Goal: Task Accomplishment & Management: Manage account settings

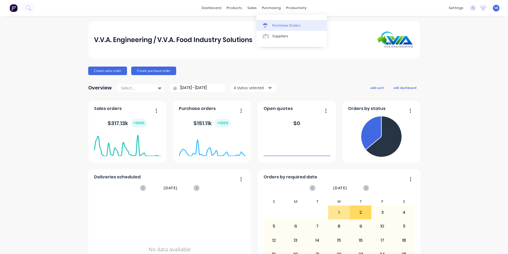
click at [268, 28] on div at bounding box center [267, 25] width 8 height 5
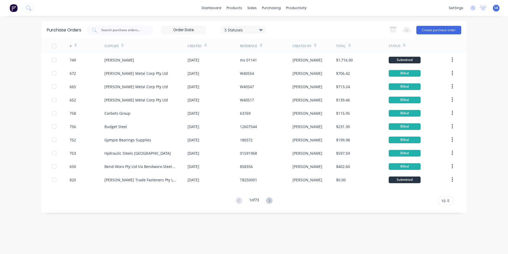
click at [240, 27] on div "5 Statuses" at bounding box center [244, 30] width 38 height 6
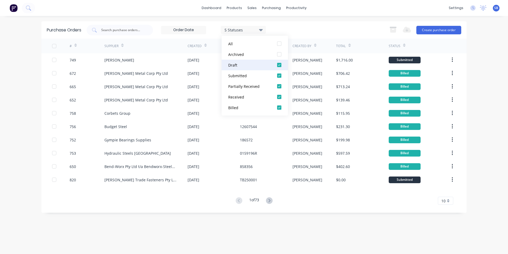
click at [237, 65] on div "Draft" at bounding box center [249, 65] width 43 height 6
click at [239, 76] on div "Submitted" at bounding box center [249, 76] width 43 height 6
click at [252, 110] on button "Billed" at bounding box center [255, 107] width 66 height 11
click at [375, 21] on div "dashboard products sales purchasing productivity dashboard products Product Cat…" at bounding box center [254, 127] width 508 height 254
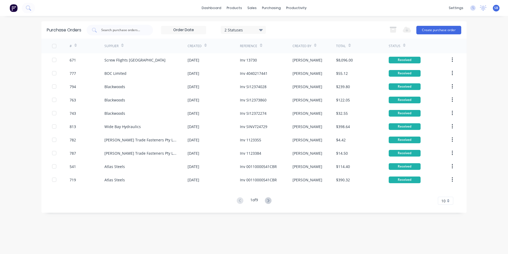
click at [449, 198] on div "10" at bounding box center [445, 201] width 15 height 8
click at [443, 191] on div "35" at bounding box center [445, 191] width 15 height 9
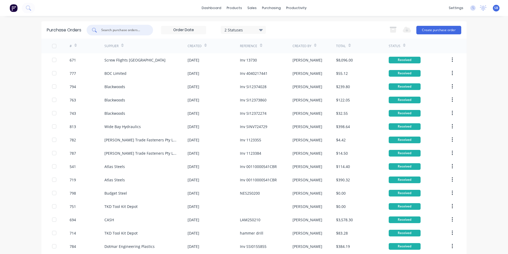
click at [124, 30] on input "text" at bounding box center [123, 29] width 44 height 5
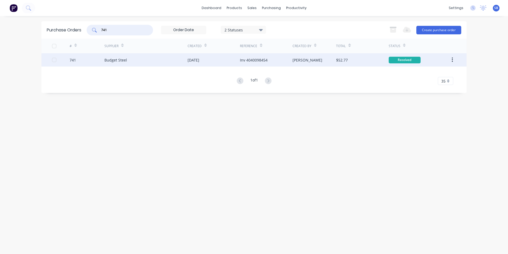
type input "741"
click at [328, 60] on div "[PERSON_NAME]" at bounding box center [315, 59] width 44 height 13
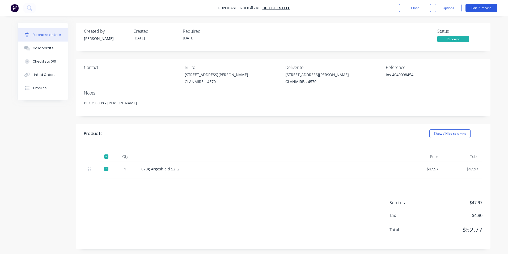
click at [487, 6] on button "Edit Purchase" at bounding box center [482, 8] width 32 height 9
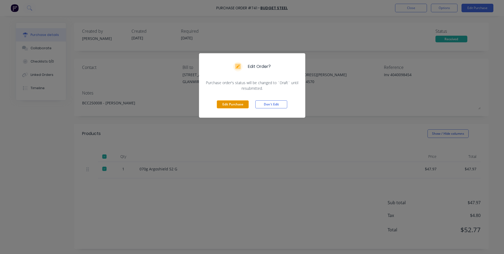
click at [238, 103] on button "Edit Purchase" at bounding box center [233, 104] width 32 height 8
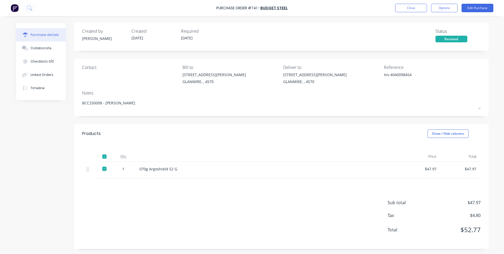
type textarea "x"
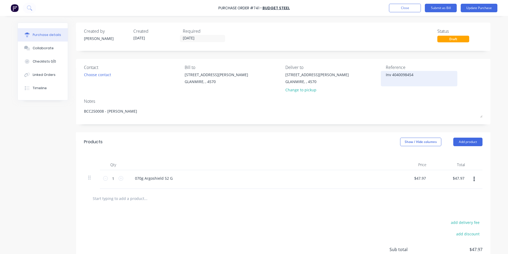
click at [390, 74] on textarea "Inv 4040098454" at bounding box center [419, 78] width 66 height 12
type textarea "4040098454"
type textarea "x"
type textarea "4040098454"
click at [425, 140] on button "Show / Hide columns" at bounding box center [420, 141] width 41 height 9
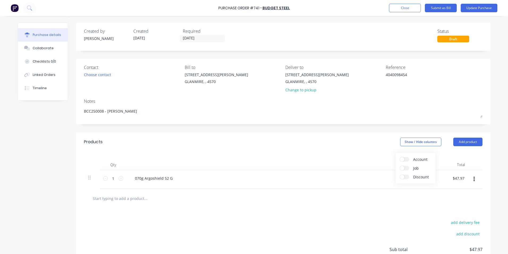
click at [406, 159] on label "Account" at bounding box center [404, 159] width 9 height 5
click at [400, 157] on input "Account" at bounding box center [400, 157] width 0 height 0
click at [390, 177] on div "Select..." at bounding box center [385, 178] width 25 height 5
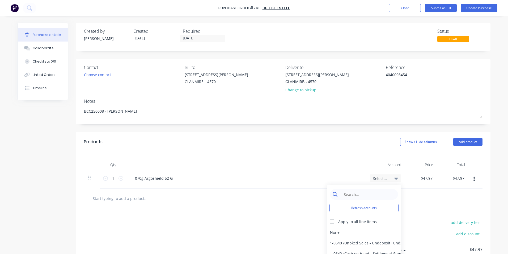
type textarea "x"
click at [383, 194] on input at bounding box center [368, 194] width 55 height 11
type input "m"
type input "gas"
click at [352, 232] on div "6-0371 / Gas" at bounding box center [364, 232] width 74 height 11
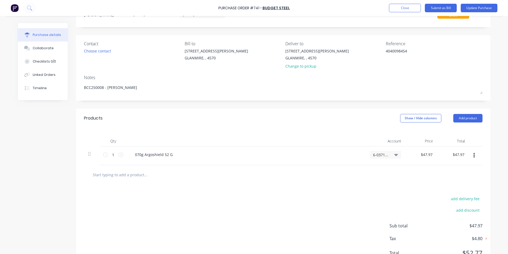
scroll to position [47, 0]
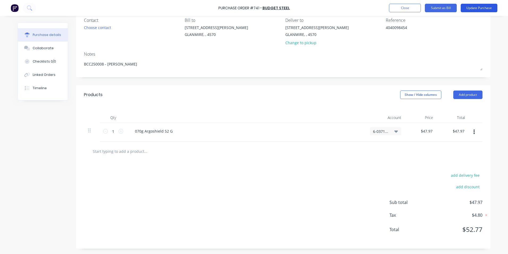
click at [487, 8] on button "Update Purchase" at bounding box center [479, 8] width 37 height 9
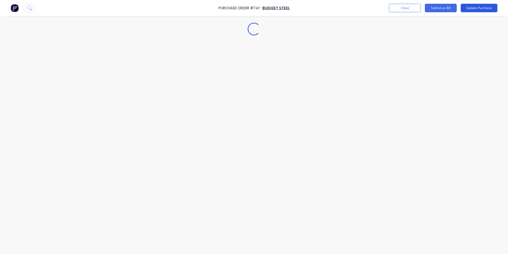
scroll to position [0, 0]
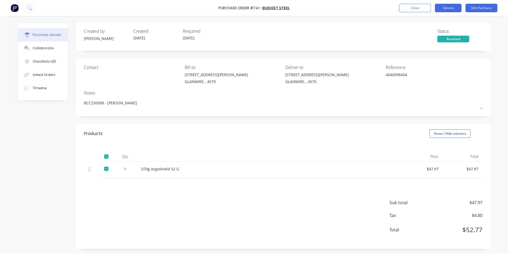
click at [457, 7] on button "Options" at bounding box center [448, 8] width 27 height 9
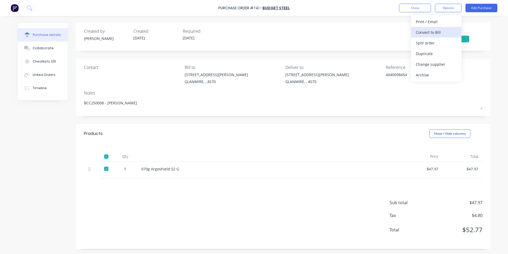
click at [447, 32] on div "Convert to Bill" at bounding box center [436, 32] width 41 height 8
type textarea "x"
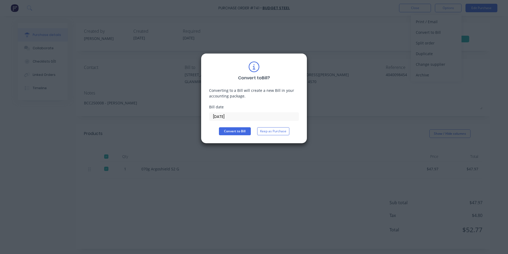
click at [220, 118] on input "[DATE]" at bounding box center [254, 116] width 89 height 8
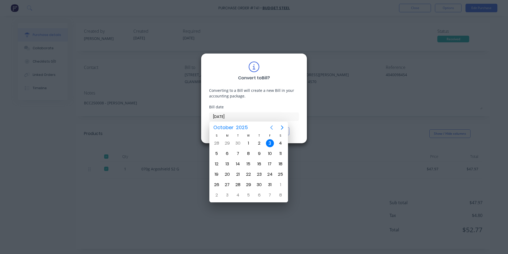
click at [270, 126] on icon "Previous page" at bounding box center [272, 127] width 6 height 6
click at [227, 174] on div "22" at bounding box center [227, 174] width 8 height 8
type input "[DATE]"
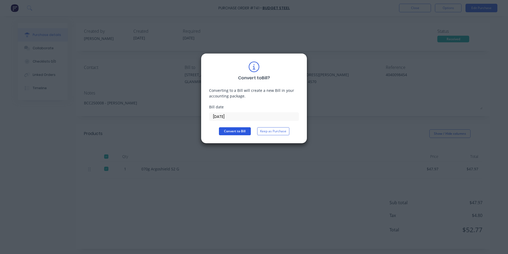
click at [229, 129] on button "Convert to Bill" at bounding box center [235, 131] width 32 height 8
type textarea "x"
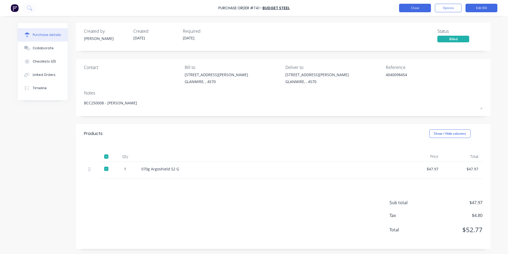
click at [412, 8] on button "Close" at bounding box center [415, 8] width 32 height 9
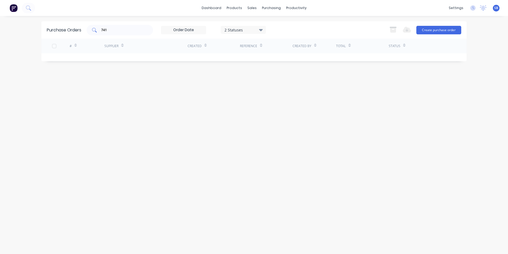
click at [133, 28] on input "741" at bounding box center [123, 29] width 44 height 5
type input "7"
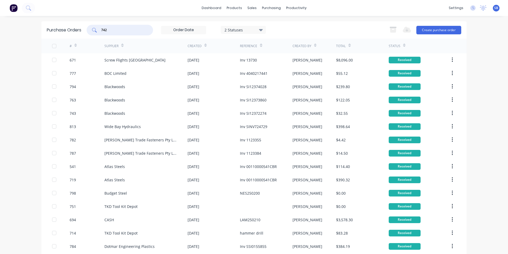
type input "742"
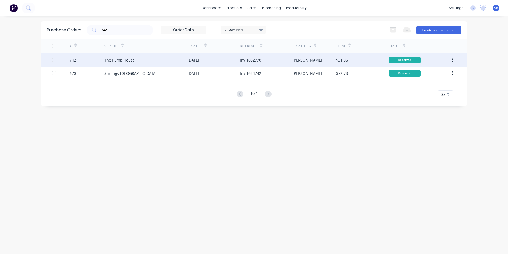
click at [333, 58] on div "[PERSON_NAME]" at bounding box center [315, 59] width 44 height 13
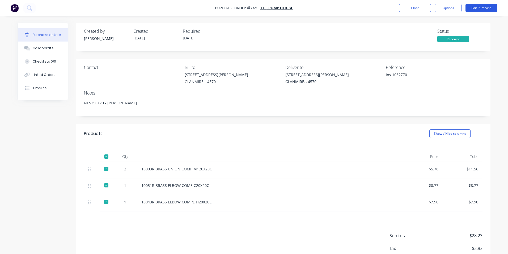
click at [477, 8] on button "Edit Purchase" at bounding box center [482, 8] width 32 height 9
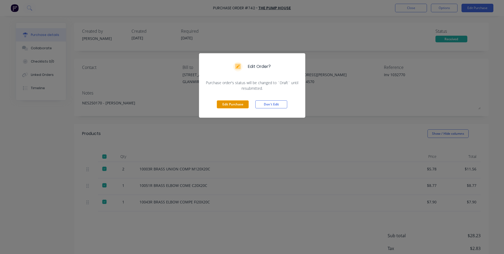
click at [225, 106] on button "Edit Purchase" at bounding box center [233, 104] width 32 height 8
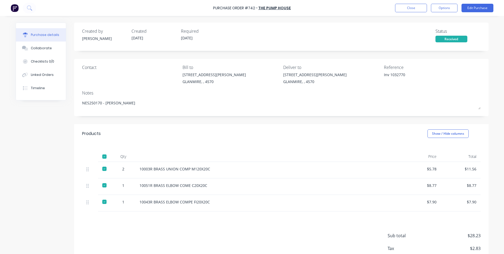
type textarea "x"
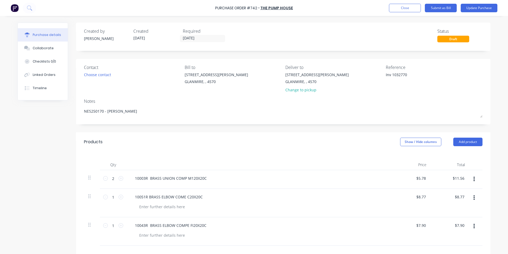
drag, startPoint x: 391, startPoint y: 76, endPoint x: 373, endPoint y: 72, distance: 18.7
click at [373, 72] on div "Contact Choose contact [PERSON_NAME] to [STREET_ADDRESS][PERSON_NAME] Deliver t…" at bounding box center [283, 79] width 399 height 31
type textarea "1032770"
type textarea "x"
type textarea "1032770"
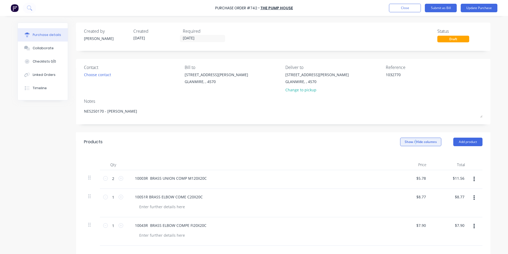
drag, startPoint x: 414, startPoint y: 137, endPoint x: 411, endPoint y: 141, distance: 4.5
click at [413, 139] on div "Products Show / Hide columns Add product" at bounding box center [283, 141] width 415 height 19
click at [411, 141] on button "Show / Hide columns" at bounding box center [420, 141] width 41 height 9
click at [407, 159] on label "Account" at bounding box center [404, 159] width 9 height 5
click at [400, 157] on input "Account" at bounding box center [400, 157] width 0 height 0
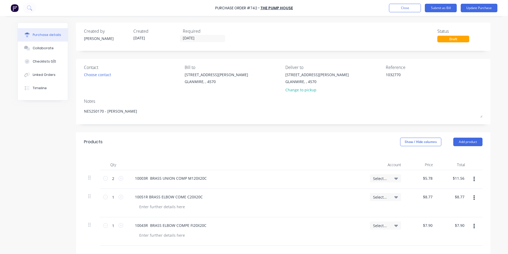
click at [381, 179] on span "Select..." at bounding box center [381, 179] width 16 height 6
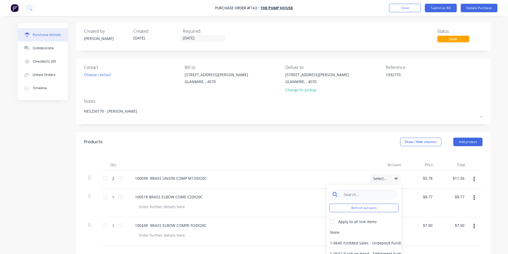
type textarea "x"
click at [370, 196] on input at bounding box center [368, 194] width 55 height 11
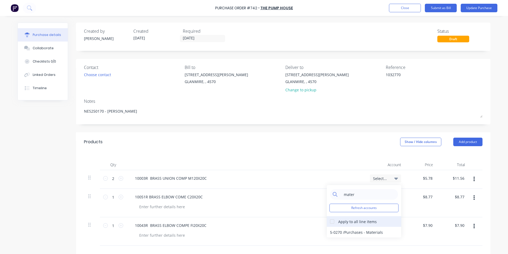
type input "mater"
click at [331, 221] on div at bounding box center [332, 221] width 11 height 11
click at [336, 233] on div "5-0270 / Purchases - Materials" at bounding box center [364, 232] width 74 height 11
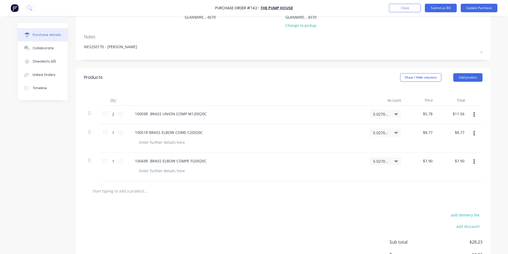
scroll to position [104, 0]
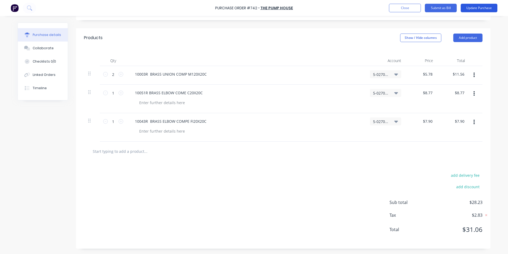
click at [478, 8] on button "Update Purchase" at bounding box center [479, 8] width 37 height 9
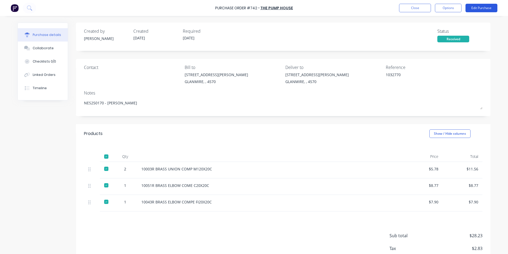
click at [447, 6] on button "Options" at bounding box center [448, 8] width 27 height 9
click at [432, 32] on div "Convert to Bill" at bounding box center [436, 32] width 41 height 8
type textarea "x"
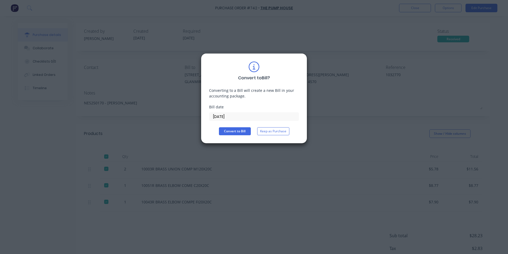
click at [250, 119] on input "[DATE]" at bounding box center [254, 116] width 89 height 8
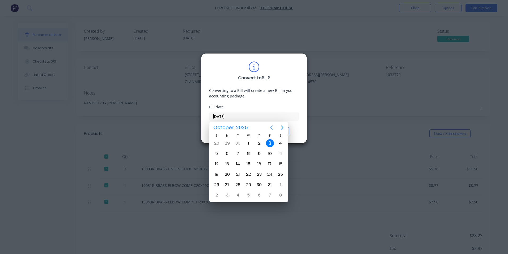
click at [272, 127] on icon "Previous page" at bounding box center [272, 127] width 2 height 4
click at [229, 174] on div "22" at bounding box center [227, 174] width 8 height 8
type input "[DATE]"
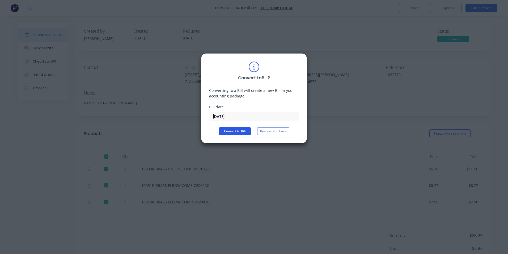
click at [232, 131] on button "Convert to Bill" at bounding box center [235, 131] width 32 height 8
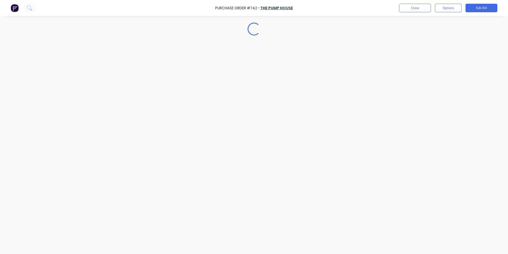
type textarea "x"
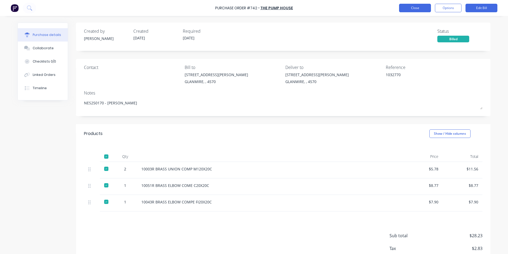
click at [420, 10] on button "Close" at bounding box center [415, 8] width 32 height 9
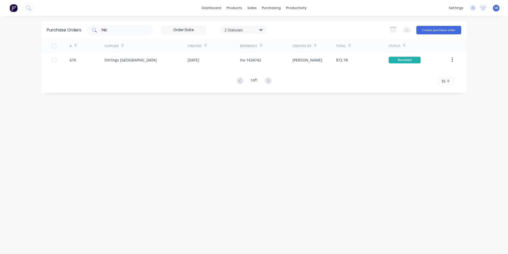
click at [120, 27] on div "742" at bounding box center [120, 30] width 66 height 11
type input "738"
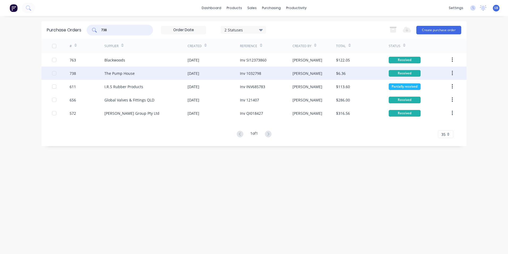
click at [327, 70] on div "[PERSON_NAME]" at bounding box center [315, 72] width 44 height 13
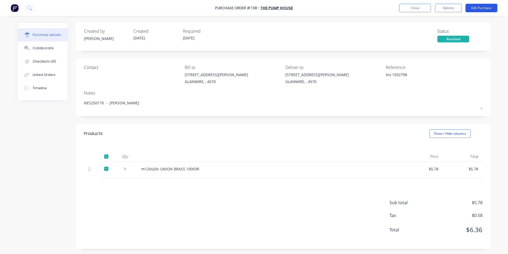
click at [469, 6] on button "Edit Purchase" at bounding box center [482, 8] width 32 height 9
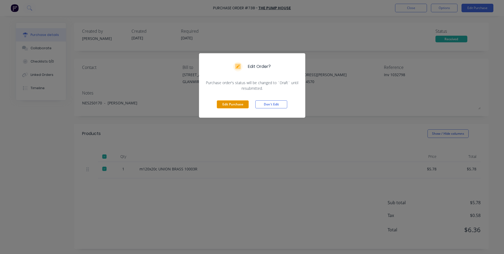
click at [222, 104] on button "Edit Purchase" at bounding box center [233, 104] width 32 height 8
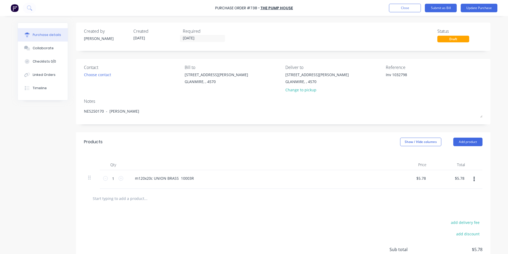
drag, startPoint x: 391, startPoint y: 75, endPoint x: 365, endPoint y: 74, distance: 25.8
click at [365, 74] on div "Contact Choose contact [PERSON_NAME] to [STREET_ADDRESS][PERSON_NAME] Deliver t…" at bounding box center [283, 79] width 399 height 31
type textarea "x"
type textarea "1032798"
type textarea "x"
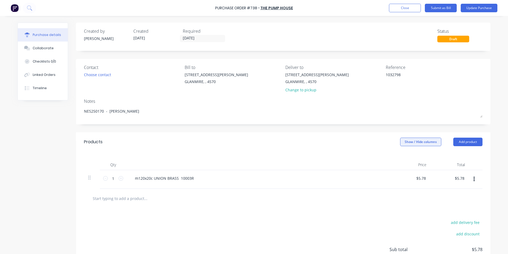
type textarea "1032798"
click at [411, 138] on button "Show / Hide columns" at bounding box center [420, 141] width 41 height 9
click at [402, 158] on span at bounding box center [402, 159] width 5 height 5
click at [400, 157] on input "Account" at bounding box center [400, 157] width 0 height 0
click at [373, 178] on span "Select..." at bounding box center [381, 179] width 16 height 6
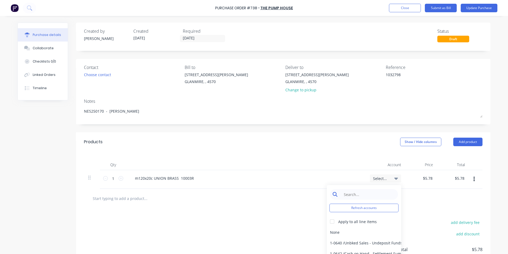
type textarea "x"
click at [358, 194] on input at bounding box center [368, 194] width 55 height 11
type input "mater"
click at [379, 234] on div "5-0270 / Purchases - Materials" at bounding box center [364, 232] width 74 height 11
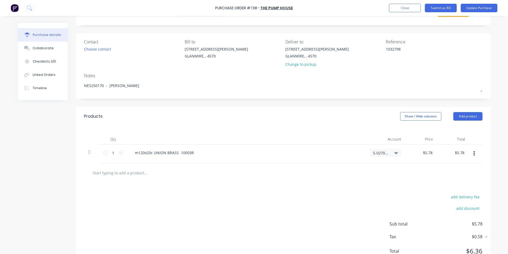
scroll to position [47, 0]
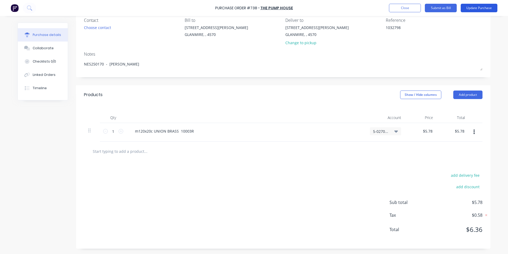
click at [476, 7] on button "Update Purchase" at bounding box center [479, 8] width 37 height 9
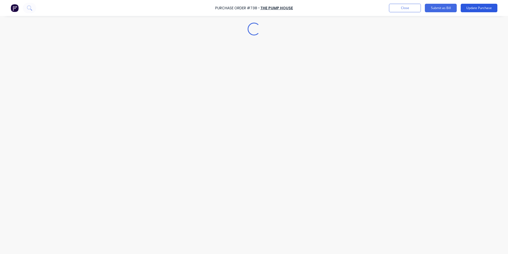
scroll to position [0, 0]
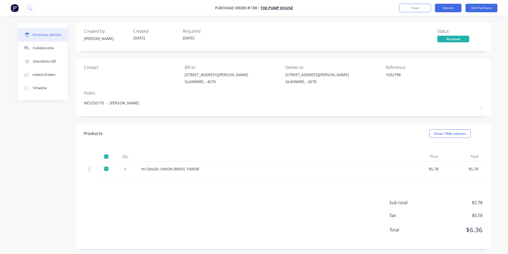
click at [452, 8] on button "Options" at bounding box center [448, 8] width 27 height 9
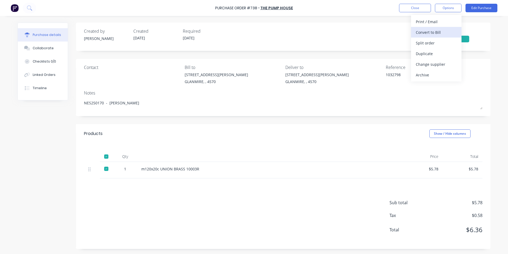
click at [422, 32] on div "Convert to Bill" at bounding box center [436, 32] width 41 height 8
type textarea "x"
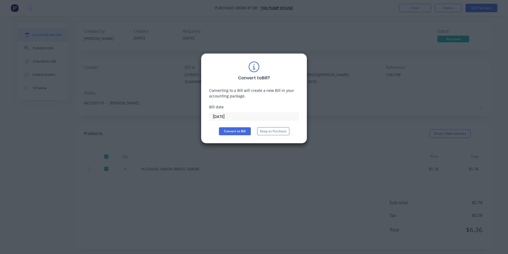
click at [234, 118] on input "[DATE]" at bounding box center [254, 116] width 89 height 8
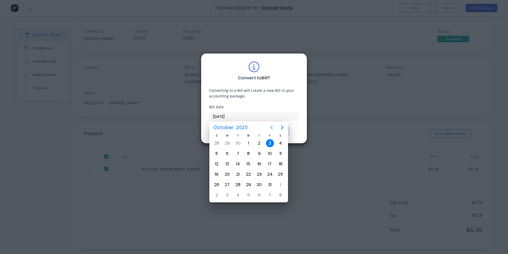
click at [273, 130] on icon "Previous page" at bounding box center [272, 127] width 6 height 6
click at [228, 173] on div "22" at bounding box center [227, 174] width 8 height 8
type input "[DATE]"
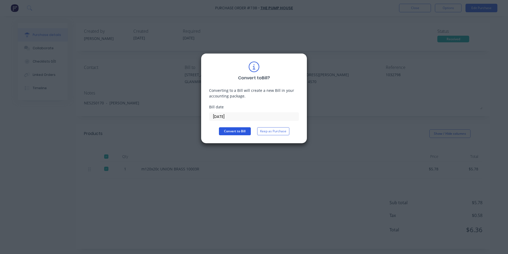
click at [235, 130] on button "Convert to Bill" at bounding box center [235, 131] width 32 height 8
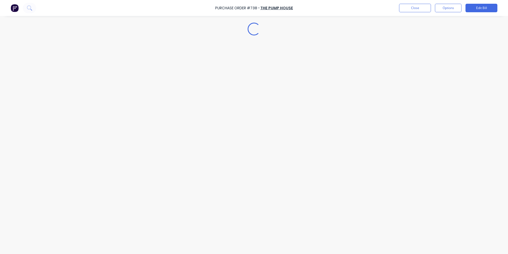
type textarea "x"
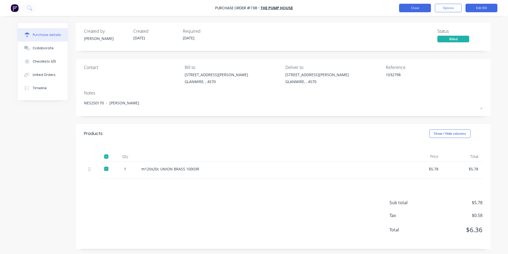
click at [418, 5] on button "Close" at bounding box center [415, 8] width 32 height 9
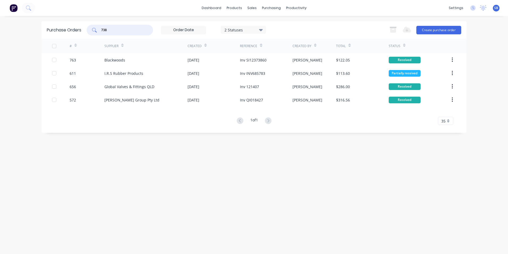
click at [110, 31] on input "738" at bounding box center [123, 29] width 44 height 5
type input "7"
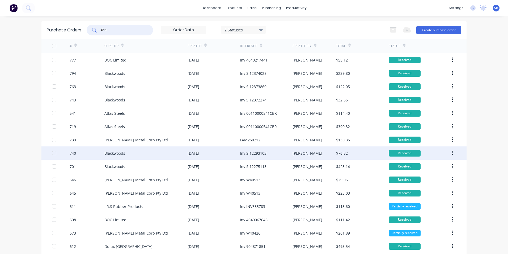
scroll to position [133, 0]
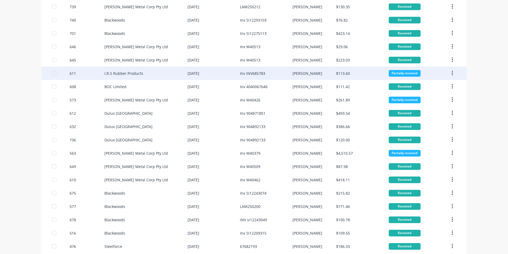
type input "611"
click at [271, 73] on div "Inv INV685783" at bounding box center [266, 72] width 52 height 13
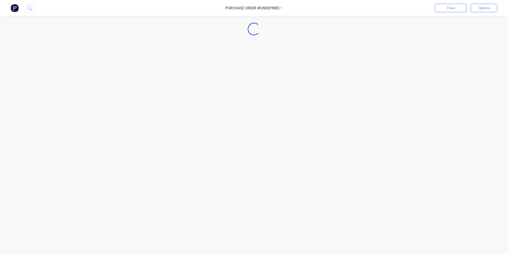
type textarea "x"
